Goal: Use online tool/utility: Utilize a website feature to perform a specific function

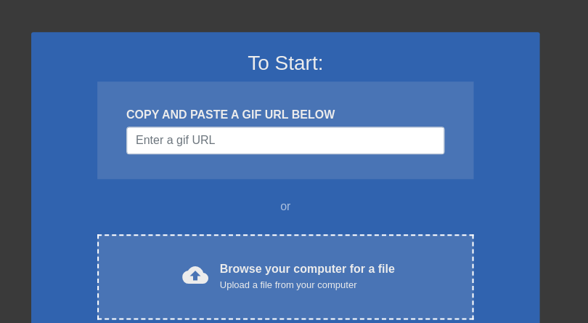
scroll to position [81, 0]
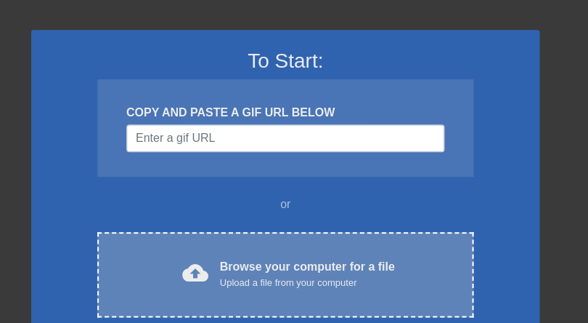
click at [276, 265] on div "Browse your computer for a file Upload a file from your computer" at bounding box center [307, 274] width 175 height 32
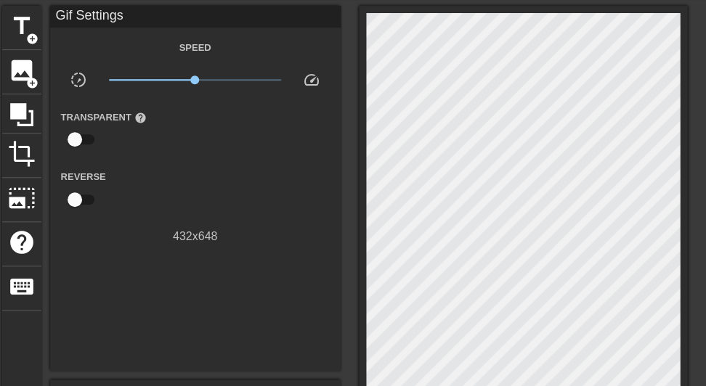
scroll to position [34, 0]
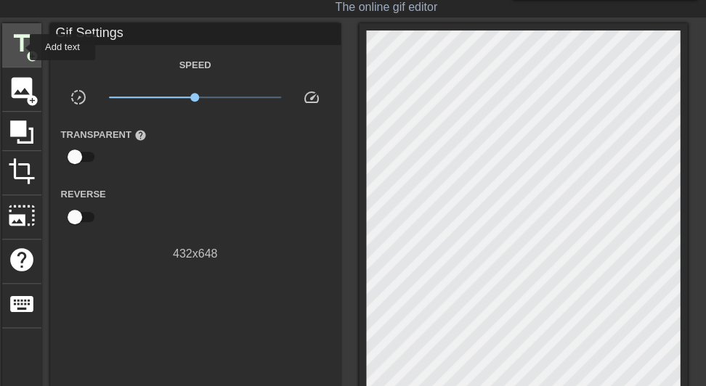
click at [20, 47] on span "title" at bounding box center [22, 44] width 28 height 28
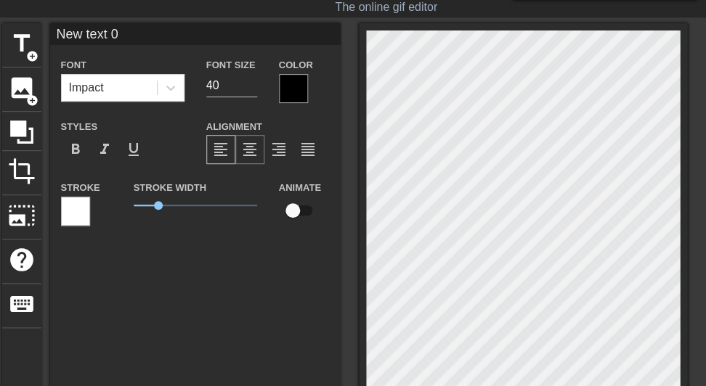
click at [251, 150] on span "format_align_center" at bounding box center [249, 149] width 17 height 17
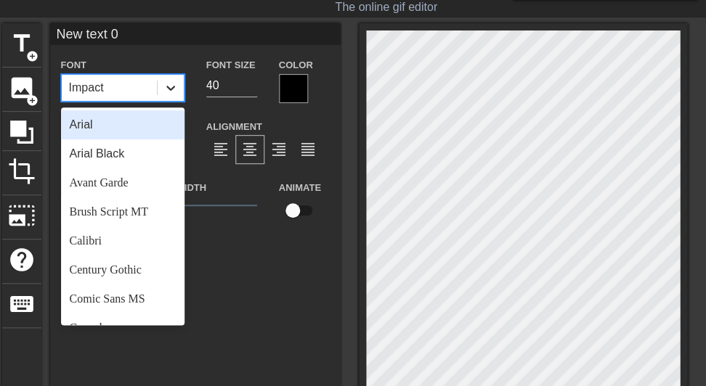
click at [174, 88] on icon at bounding box center [170, 88] width 15 height 15
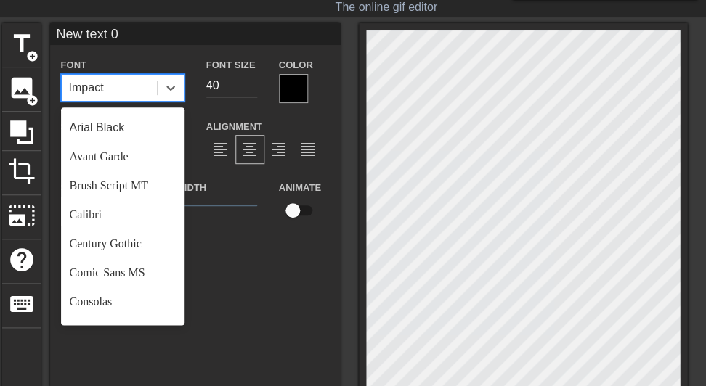
scroll to position [0, 0]
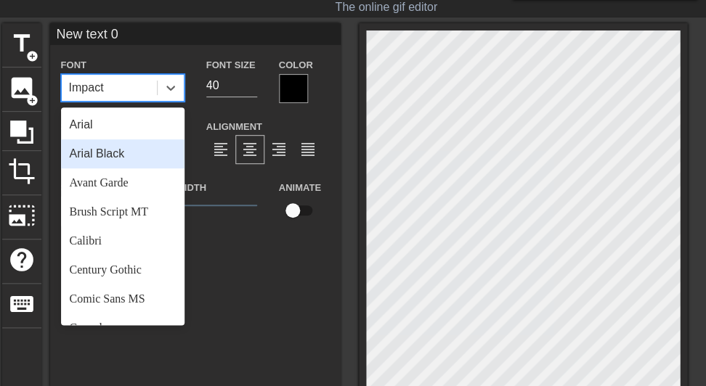
click at [95, 155] on div "Arial Black" at bounding box center [123, 153] width 124 height 29
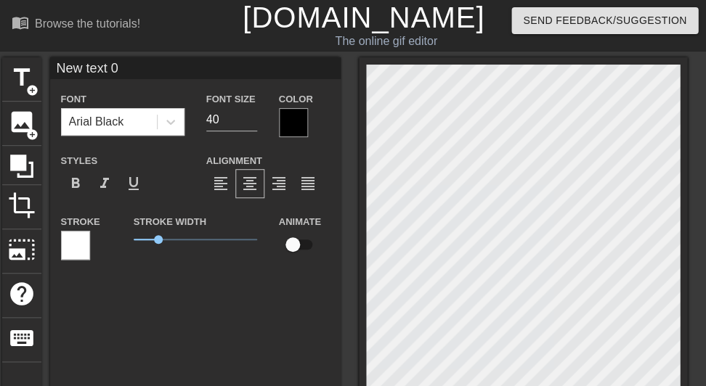
click at [128, 68] on input "New text 0" at bounding box center [195, 68] width 291 height 22
drag, startPoint x: 128, startPoint y: 68, endPoint x: 50, endPoint y: 64, distance: 77.9
click at [50, 64] on input "New text 0" at bounding box center [195, 68] width 291 height 22
type input "OOMPA"
click at [286, 119] on div at bounding box center [293, 122] width 29 height 29
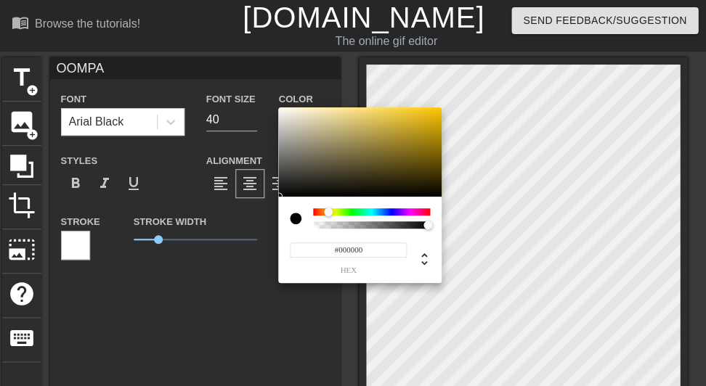
click at [328, 213] on div at bounding box center [371, 212] width 117 height 7
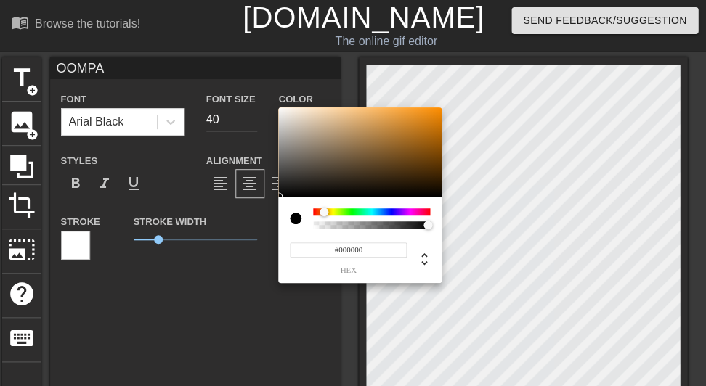
click at [324, 212] on div at bounding box center [324, 212] width 9 height 9
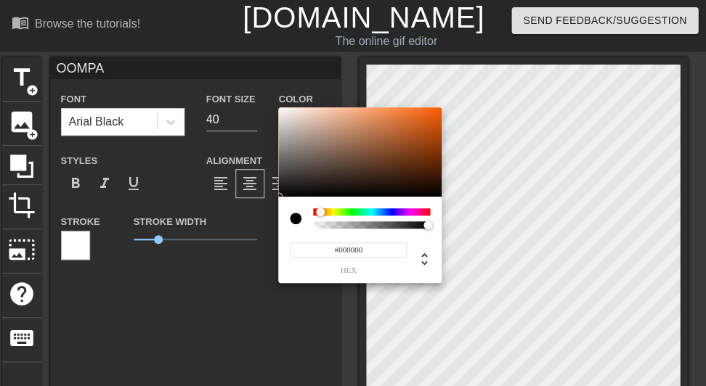
click at [320, 212] on div at bounding box center [320, 212] width 9 height 9
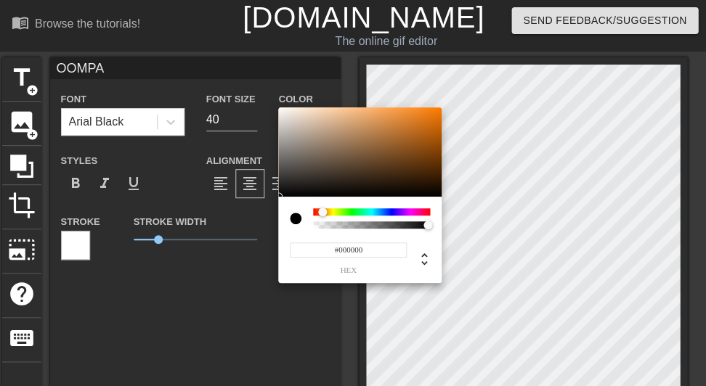
click at [323, 212] on div at bounding box center [322, 212] width 9 height 9
type input "#F67B09"
click at [436, 110] on div at bounding box center [359, 153] width 163 height 90
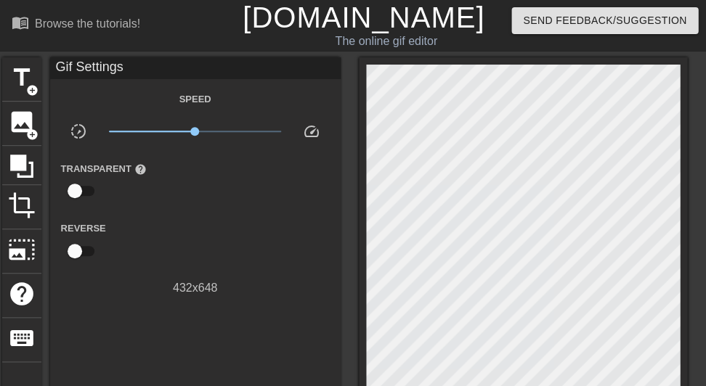
click at [76, 248] on input "checkbox" at bounding box center [74, 252] width 83 height 28
checkbox input "true"
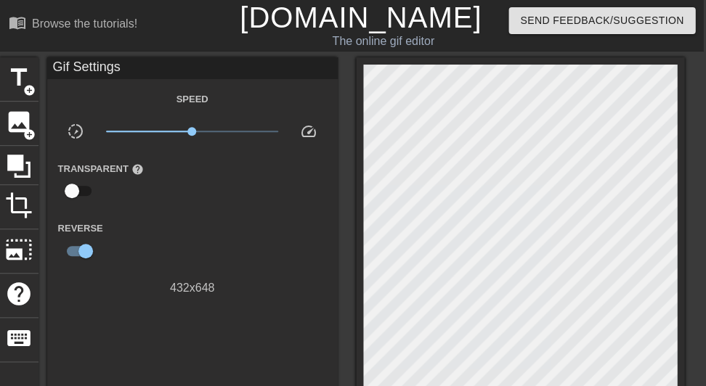
scroll to position [0, 3]
click at [17, 75] on span "title" at bounding box center [19, 78] width 28 height 28
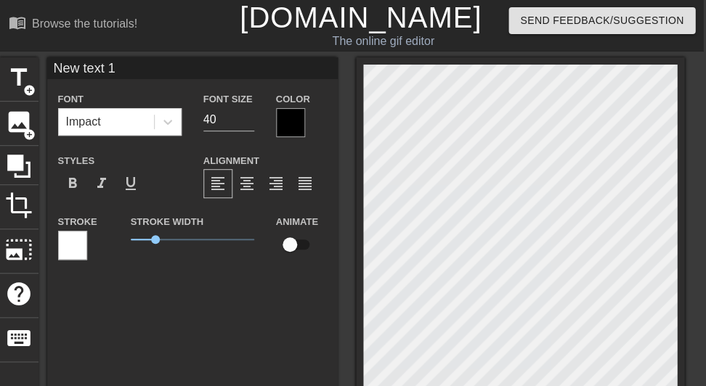
click at [74, 240] on div at bounding box center [72, 245] width 29 height 29
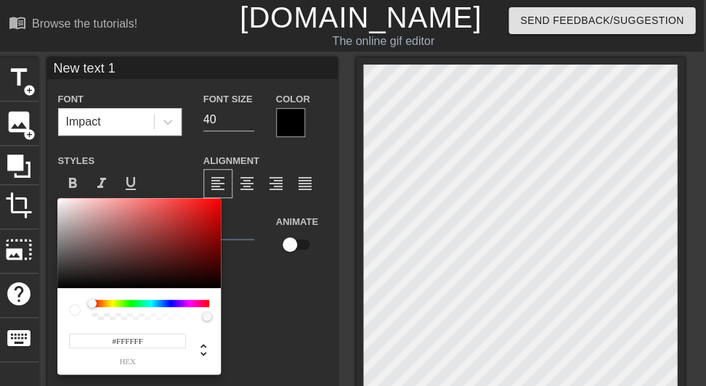
click at [135, 302] on div at bounding box center [150, 303] width 117 height 7
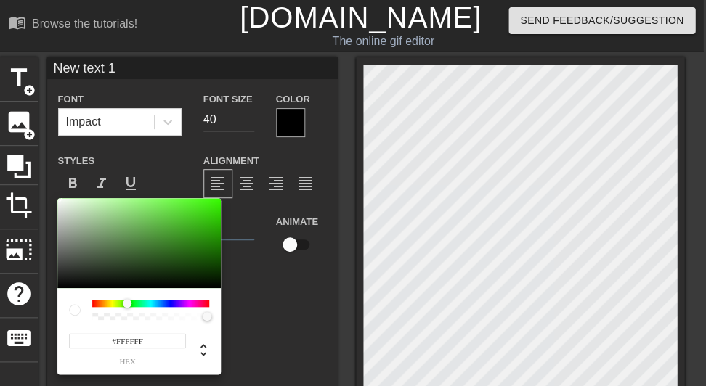
drag, startPoint x: 92, startPoint y: 299, endPoint x: 127, endPoint y: 301, distance: 35.7
click at [127, 301] on div at bounding box center [127, 303] width 9 height 9
click at [198, 264] on div at bounding box center [138, 243] width 163 height 90
type input "#195800"
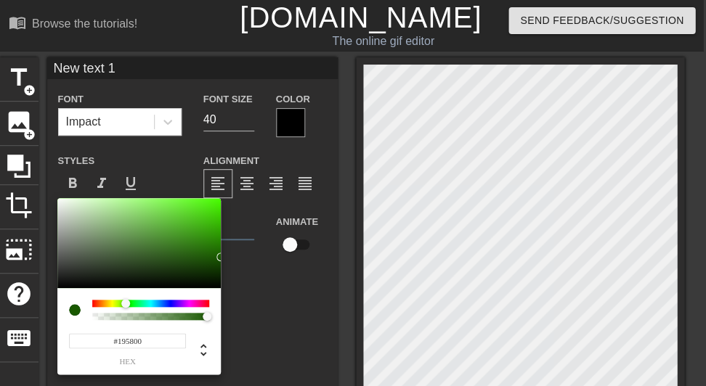
drag, startPoint x: 198, startPoint y: 264, endPoint x: 220, endPoint y: 257, distance: 22.8
click at [220, 257] on div at bounding box center [220, 257] width 9 height 9
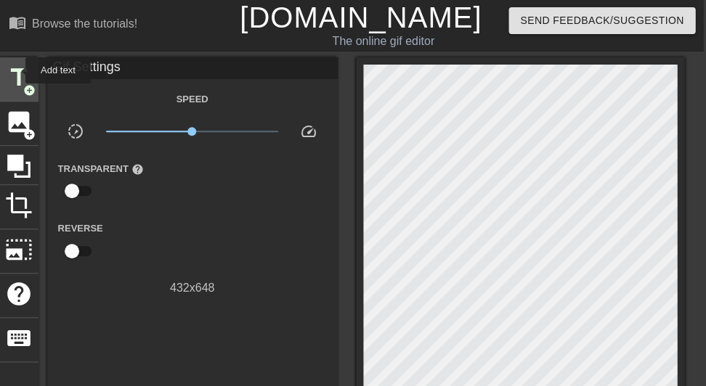
click at [16, 70] on span "title" at bounding box center [19, 78] width 28 height 28
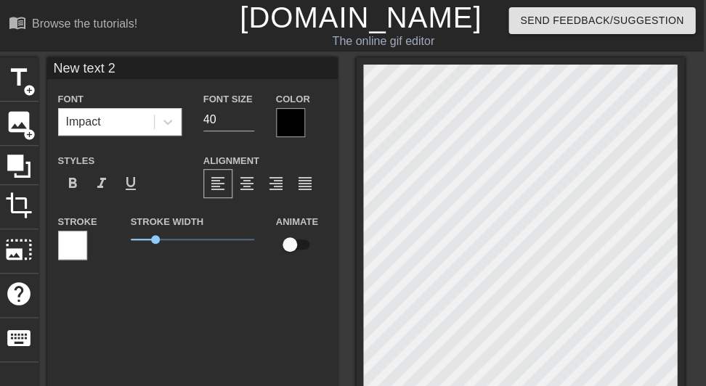
click at [288, 123] on div at bounding box center [290, 122] width 29 height 29
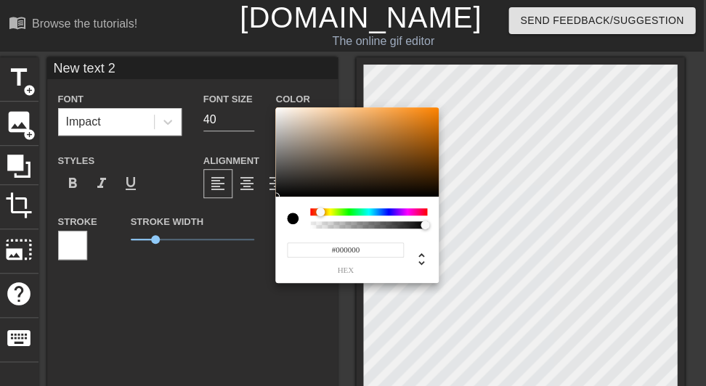
click at [320, 212] on div at bounding box center [368, 212] width 117 height 7
click at [322, 212] on div at bounding box center [321, 212] width 9 height 9
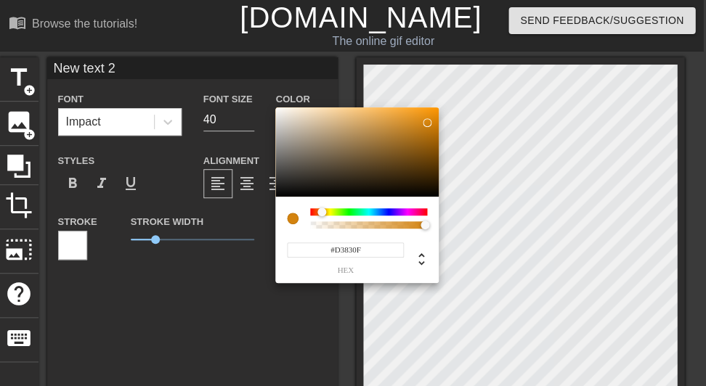
click at [427, 123] on div at bounding box center [356, 153] width 163 height 90
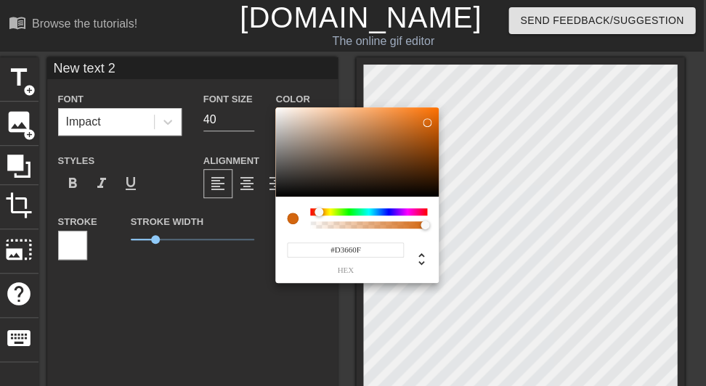
click at [319, 210] on div at bounding box center [319, 212] width 9 height 9
drag, startPoint x: 425, startPoint y: 125, endPoint x: 431, endPoint y: 104, distance: 21.9
click at [431, 104] on div "#FF780D hex" at bounding box center [353, 193] width 706 height 386
type input "#EA6A08"
click at [433, 115] on div at bounding box center [356, 153] width 163 height 90
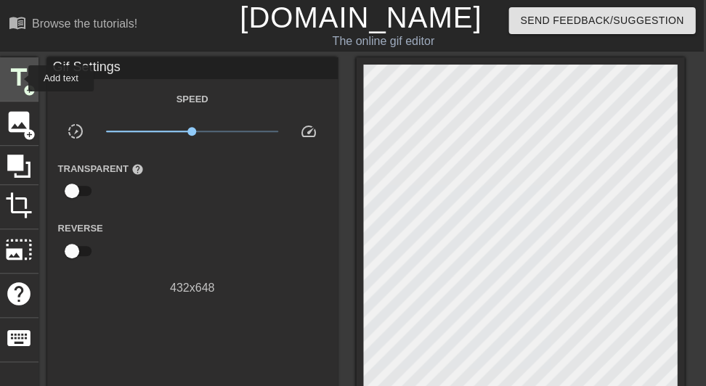
click at [19, 78] on span "title" at bounding box center [19, 78] width 28 height 28
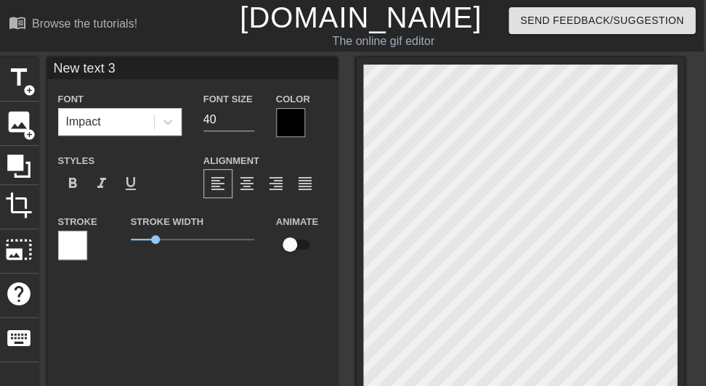
click at [78, 242] on div at bounding box center [72, 245] width 29 height 29
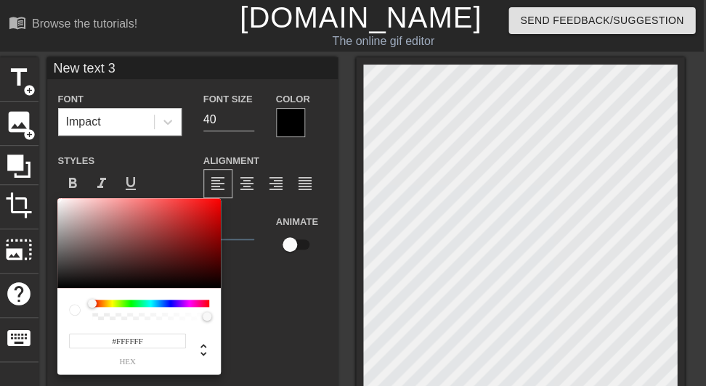
click at [134, 301] on div at bounding box center [150, 303] width 117 height 7
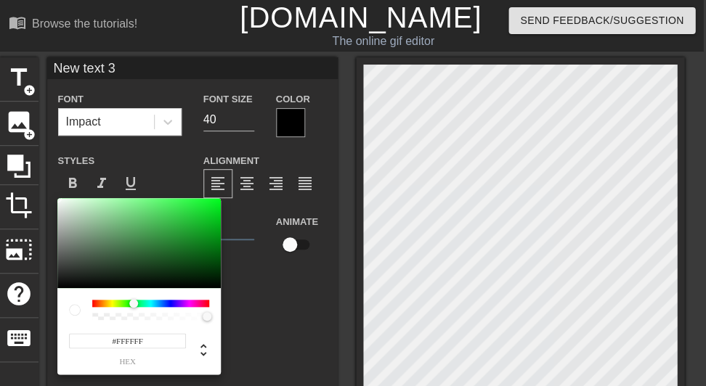
click at [134, 301] on div at bounding box center [150, 303] width 117 height 7
click at [213, 253] on div at bounding box center [138, 243] width 163 height 90
type input "#055A0E"
click at [212, 256] on div at bounding box center [212, 256] width 9 height 9
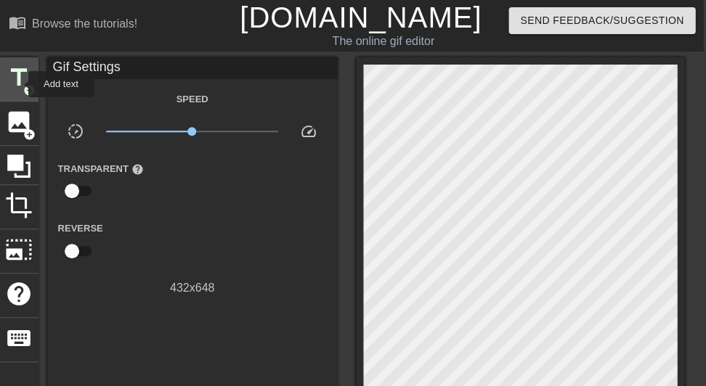
click at [19, 84] on span "title" at bounding box center [19, 78] width 28 height 28
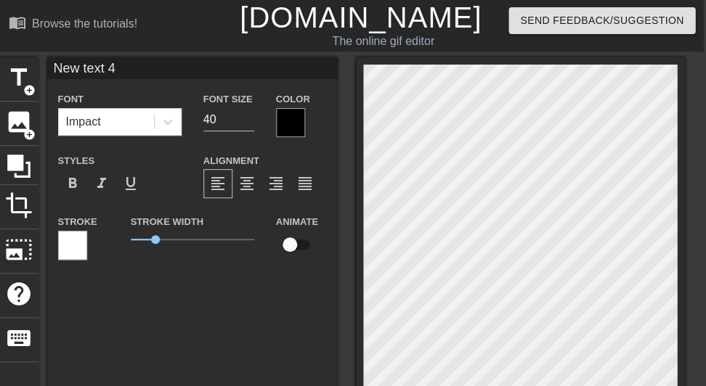
click at [139, 68] on input "New text 4" at bounding box center [192, 68] width 291 height 22
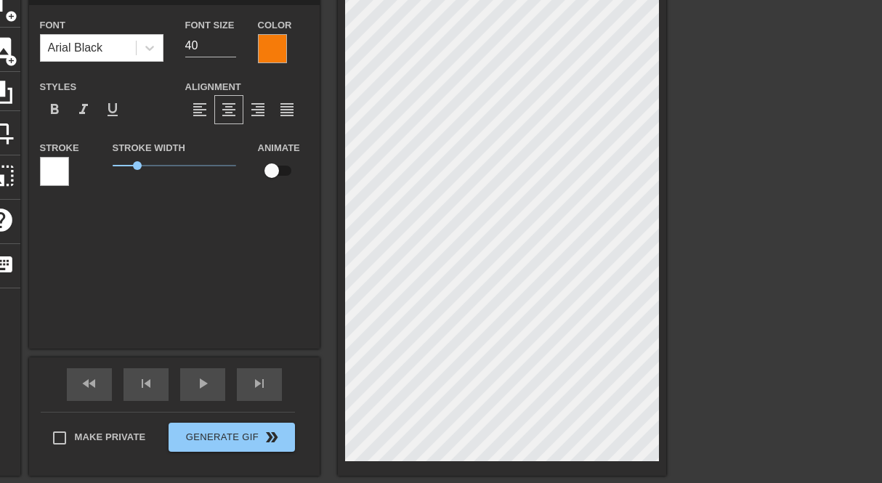
scroll to position [78, 0]
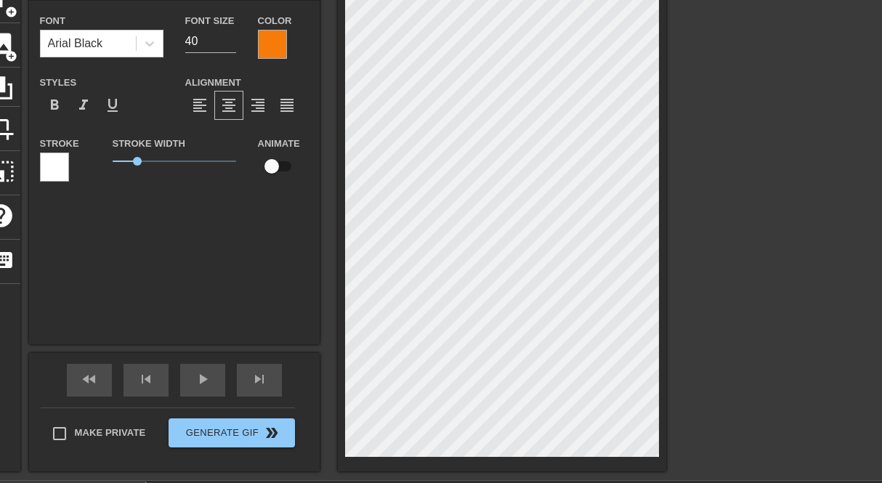
click at [274, 46] on div at bounding box center [272, 44] width 29 height 29
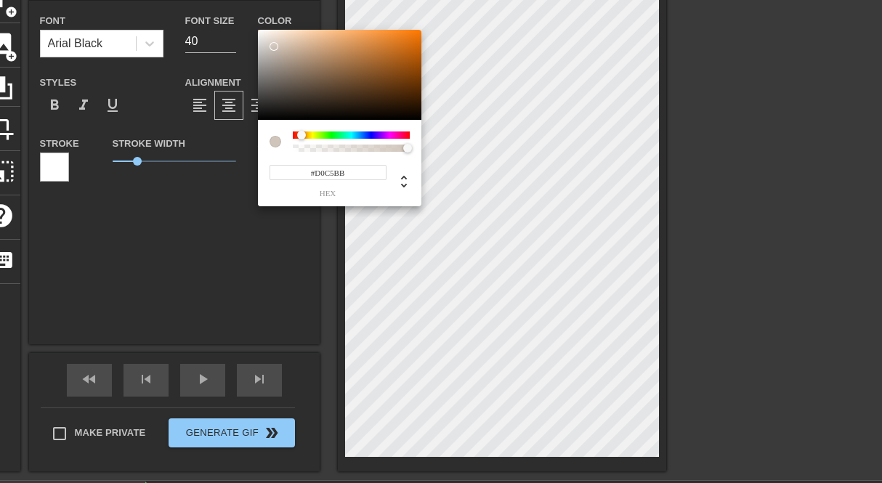
click at [274, 46] on div at bounding box center [339, 75] width 163 height 90
click at [274, 46] on div at bounding box center [274, 46] width 9 height 9
click at [416, 39] on div at bounding box center [339, 75] width 163 height 90
type input "#E66D03"
click at [419, 39] on div at bounding box center [419, 38] width 9 height 9
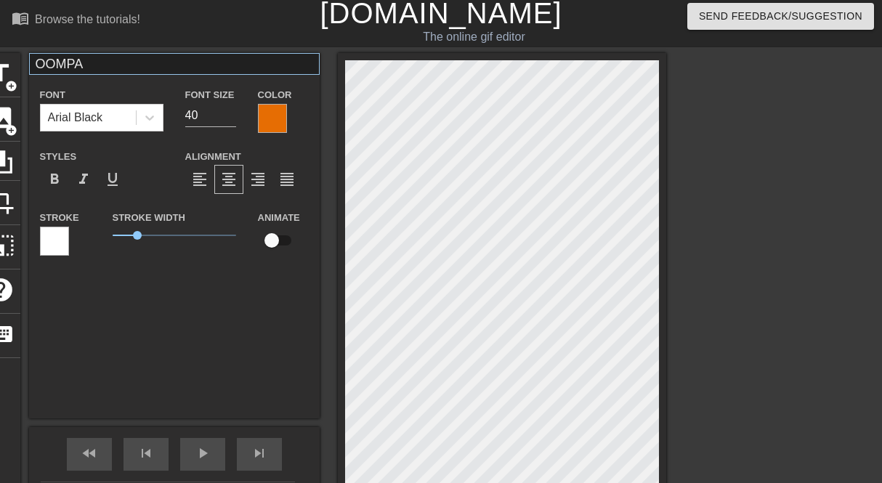
scroll to position [4, 0]
click at [111, 64] on input "OOMPA" at bounding box center [174, 64] width 291 height 22
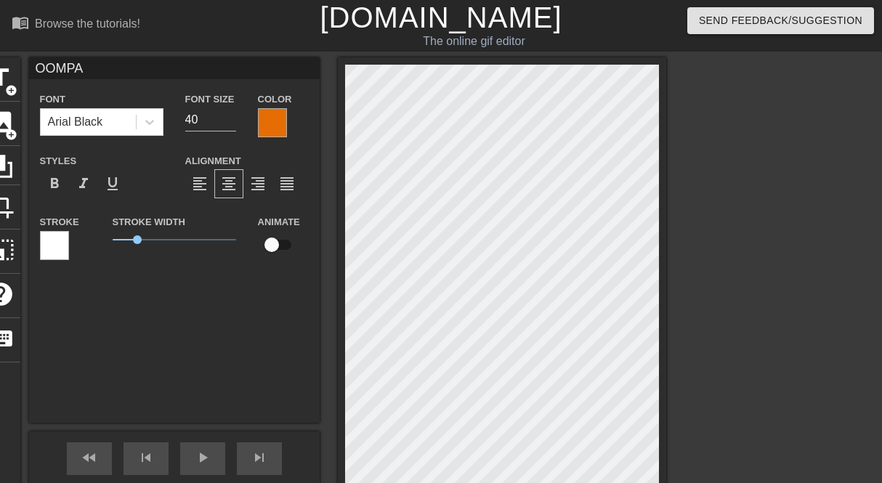
scroll to position [0, 0]
click at [98, 70] on input "OOMPA" at bounding box center [174, 68] width 291 height 22
type input "OOMPA"
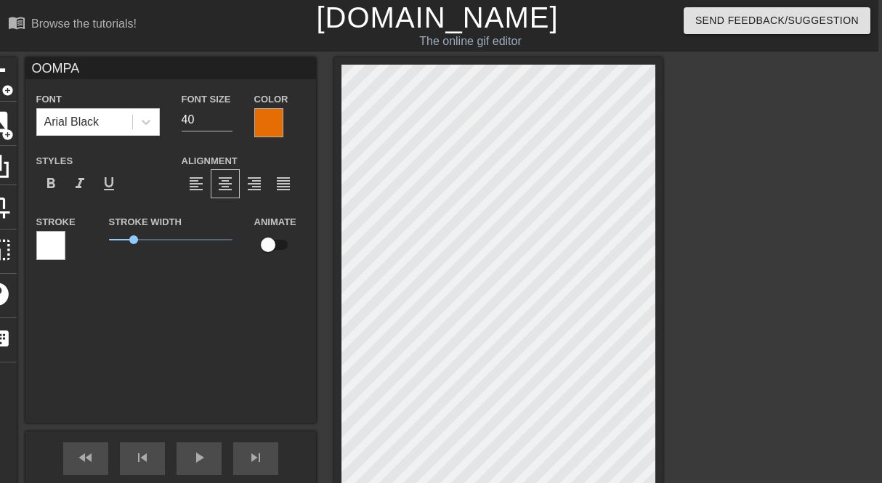
scroll to position [155, 4]
